Goal: Information Seeking & Learning: Check status

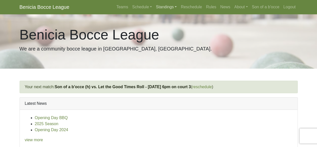
click at [162, 8] on link "Standings" at bounding box center [166, 7] width 25 height 10
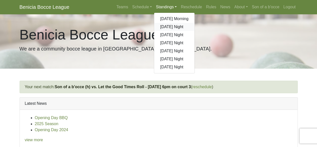
click at [168, 25] on link "[DATE] Night" at bounding box center [174, 27] width 40 height 8
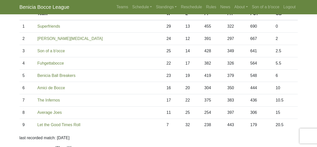
scroll to position [75, 0]
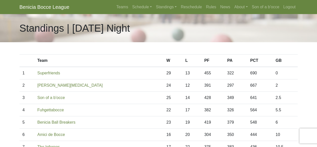
scroll to position [72, 0]
